Goal: Information Seeking & Learning: Find specific fact

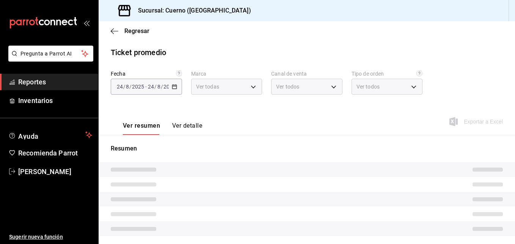
type input "c9e961b9-bc29-480f-a65c-324ff110f526"
type input "PARROT,UBER_EATS,RAPPI,DIDI_FOOD,ONLINE"
type input "dfbf6a66-9e2c-4531-8c07-cb6fdb35851c,965fb10a-4951-4111-90b6-db3caf29f93a,2f3c6…"
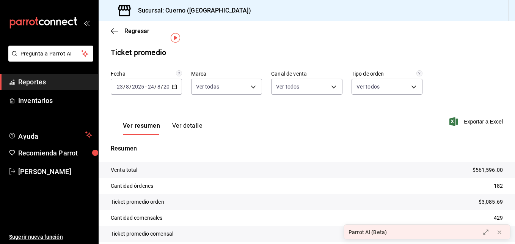
scroll to position [31, 0]
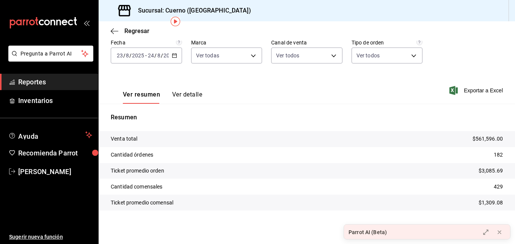
click at [57, 26] on icon "carpetas de buzones" at bounding box center [43, 22] width 68 height 11
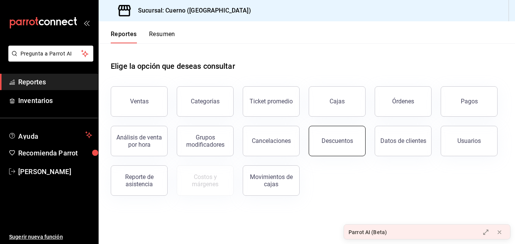
click at [345, 149] on button "Descuentos" at bounding box center [337, 141] width 57 height 30
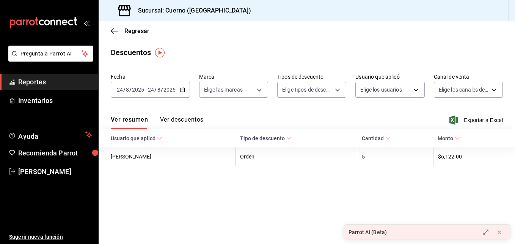
click at [184, 87] on icon "button" at bounding box center [182, 89] width 5 height 5
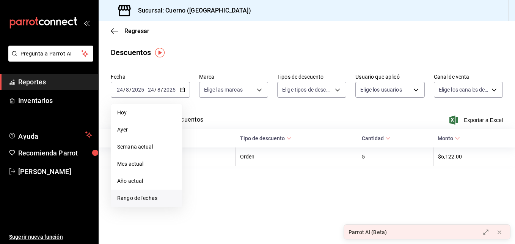
click at [162, 192] on li "Rango de fechas" at bounding box center [146, 197] width 71 height 17
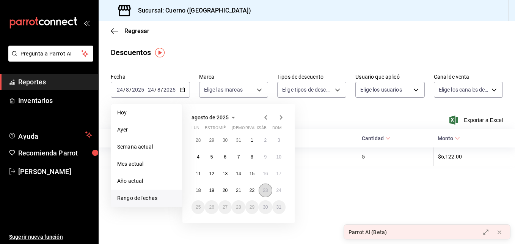
click at [261, 188] on button "23" at bounding box center [265, 190] width 13 height 14
click at [277, 191] on abbr "24" at bounding box center [279, 189] width 5 height 5
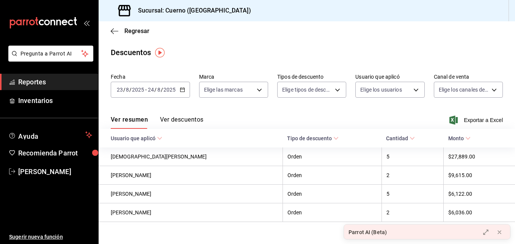
click at [200, 116] on button "Ver descuentos" at bounding box center [181, 122] width 43 height 13
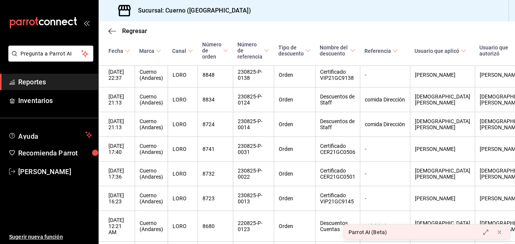
scroll to position [288, 2]
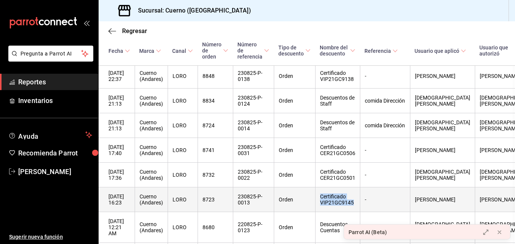
drag, startPoint x: 324, startPoint y: 174, endPoint x: 359, endPoint y: 184, distance: 36.9
click at [359, 187] on th "Certificado VIP21GC9145" at bounding box center [337, 199] width 45 height 25
copy th "Certificado VIP21GC9145"
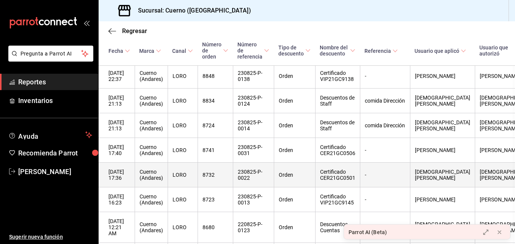
click at [324, 162] on th "Certificado CER21GC0501" at bounding box center [337, 174] width 45 height 25
drag, startPoint x: 324, startPoint y: 149, endPoint x: 341, endPoint y: 158, distance: 18.5
click at [341, 162] on th "Certificado CER21GC0501" at bounding box center [337, 174] width 45 height 25
copy th "Certificado CER21GC0501"
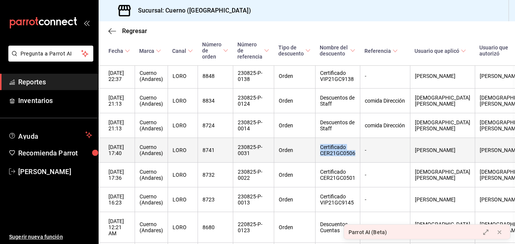
drag, startPoint x: 324, startPoint y: 123, endPoint x: 361, endPoint y: 132, distance: 38.0
click at [360, 138] on th "Certificado CER21GC0506" at bounding box center [337, 150] width 45 height 25
copy th "Certificado CER21GC0506"
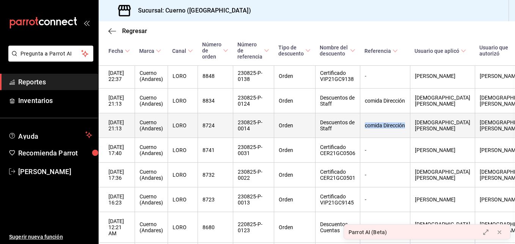
drag, startPoint x: 369, startPoint y: 99, endPoint x: 394, endPoint y: 106, distance: 26.3
click at [394, 113] on th "comida Dirección" at bounding box center [385, 125] width 50 height 25
copy th "comida Dirección"
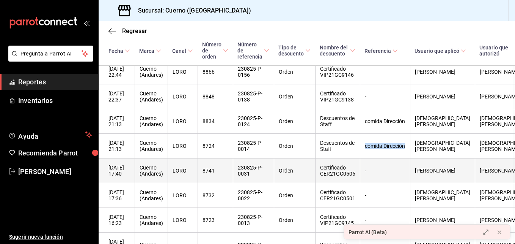
scroll to position [266, 2]
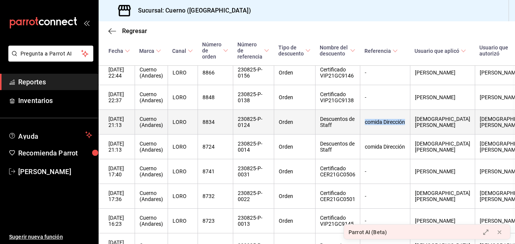
drag, startPoint x: 368, startPoint y: 93, endPoint x: 393, endPoint y: 103, distance: 27.1
click at [393, 110] on th "comida Dirección" at bounding box center [385, 122] width 50 height 25
copy th "comida Dirección"
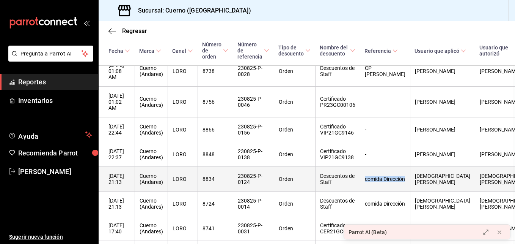
scroll to position [209, 2]
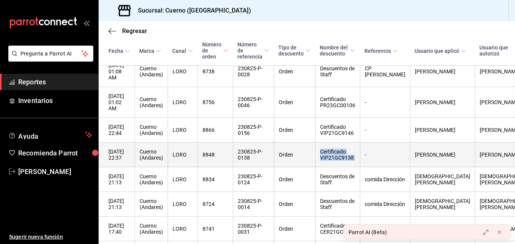
drag, startPoint x: 324, startPoint y: 125, endPoint x: 364, endPoint y: 137, distance: 42.0
click at [364, 142] on tr "[DATE] 22:37 Cuerno (Andares) LORO 8848 230825-P-0138 Orden Certificado VIP21GC…" at bounding box center [340, 154] width 488 height 25
copy th "Certificado VIP21GC9138"
click at [390, 142] on th "-" at bounding box center [385, 154] width 50 height 25
drag, startPoint x: 357, startPoint y: 133, endPoint x: 324, endPoint y: 128, distance: 32.7
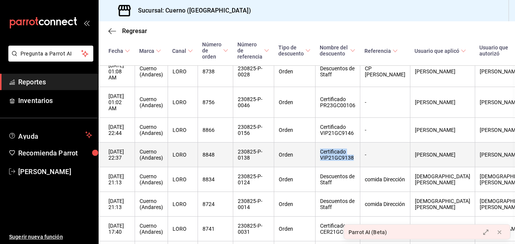
click at [324, 142] on th "Certificado VIP21GC9138" at bounding box center [337, 154] width 45 height 25
copy th "Certificado VIP21GC9138"
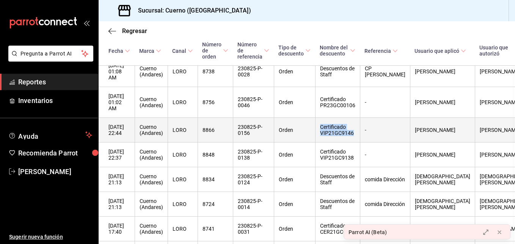
drag, startPoint x: 324, startPoint y: 101, endPoint x: 357, endPoint y: 110, distance: 34.4
click at [357, 118] on th "Certificado VIP21GC9146" at bounding box center [337, 130] width 45 height 25
copy th "Certificado VIP21GC9146"
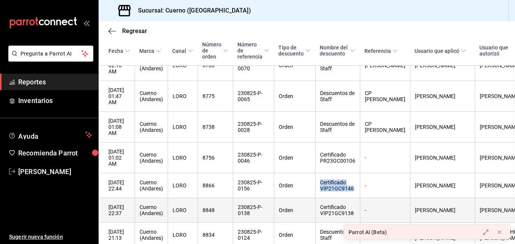
scroll to position [150, 2]
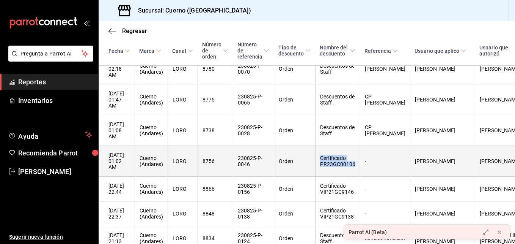
drag, startPoint x: 324, startPoint y: 133, endPoint x: 358, endPoint y: 141, distance: 34.4
click at [358, 146] on th "Certificado PR23GC00106" at bounding box center [337, 161] width 45 height 31
copy th "Certificado PR23GC00106"
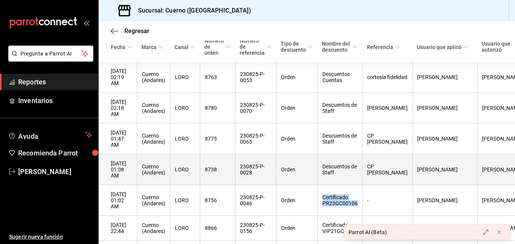
scroll to position [98, 0]
drag, startPoint x: 326, startPoint y: 146, endPoint x: 347, endPoint y: 156, distance: 22.6
click at [347, 156] on th "Descuentos de Staff" at bounding box center [340, 169] width 45 height 31
copy th "Descuentos de Staff"
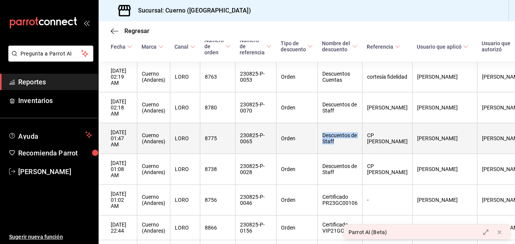
drag, startPoint x: 328, startPoint y: 121, endPoint x: 345, endPoint y: 129, distance: 19.9
click at [345, 129] on th "Descuentos de Staff" at bounding box center [340, 138] width 45 height 31
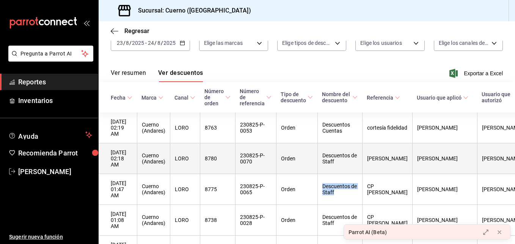
scroll to position [49, 0]
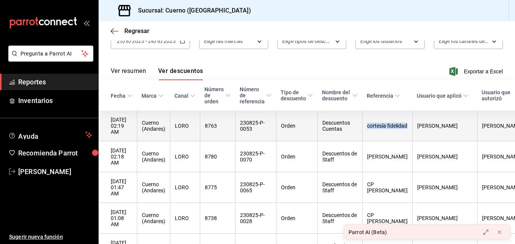
drag, startPoint x: 369, startPoint y: 118, endPoint x: 392, endPoint y: 129, distance: 25.8
click at [392, 129] on th "cortesía fidelidad" at bounding box center [387, 125] width 50 height 31
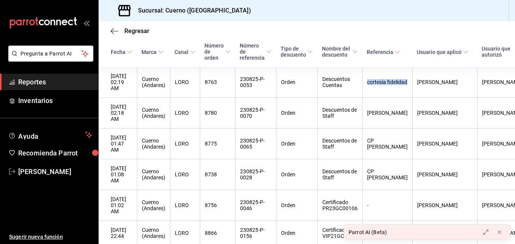
scroll to position [92, 0]
